Goal: Transaction & Acquisition: Purchase product/service

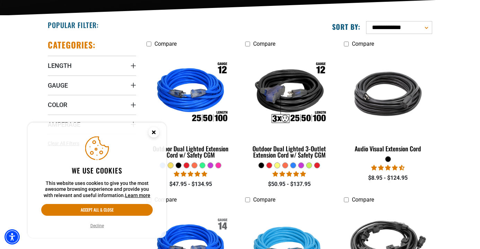
scroll to position [164, 0]
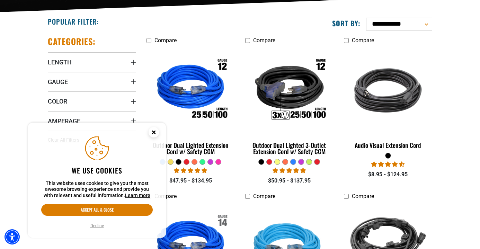
click at [153, 133] on icon "Close this option" at bounding box center [153, 132] width 2 height 2
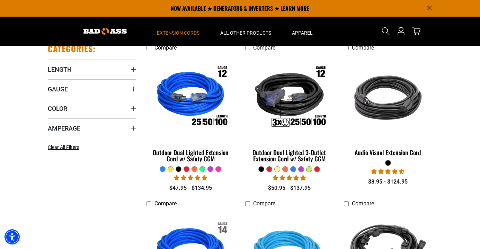
scroll to position [154, 0]
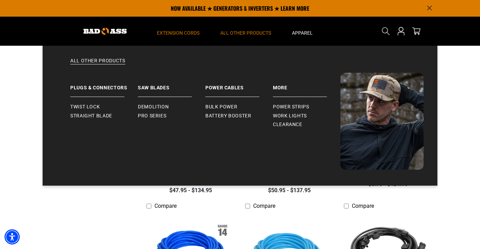
click at [242, 30] on span "All Other Products" at bounding box center [245, 33] width 51 height 6
click at [230, 108] on span "Bulk Power" at bounding box center [221, 107] width 32 height 6
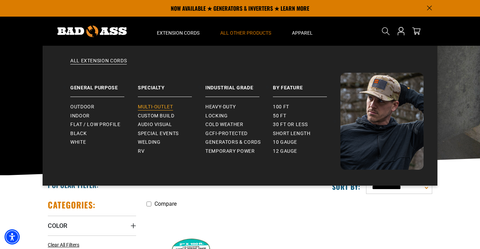
click at [165, 107] on span "Multi-Outlet" at bounding box center [155, 107] width 35 height 6
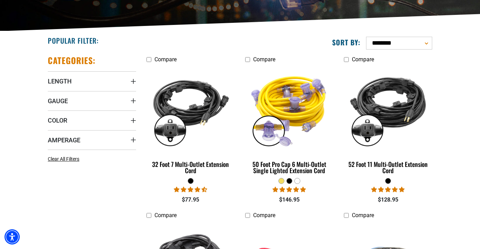
scroll to position [145, 0]
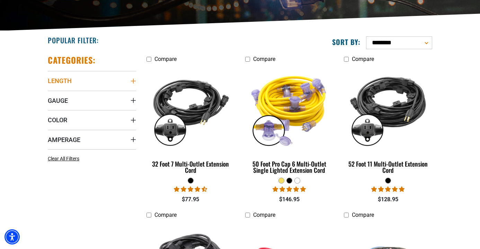
click at [71, 77] on span "Length" at bounding box center [60, 81] width 24 height 8
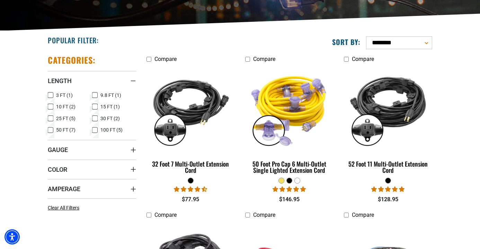
click at [51, 94] on icon at bounding box center [51, 95] width 6 height 9
